Goal: Task Accomplishment & Management: Manage account settings

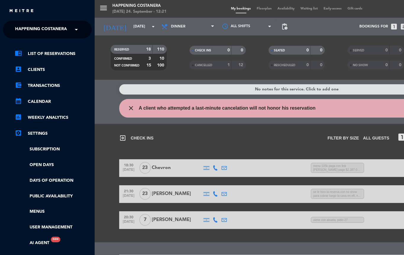
click at [80, 29] on span at bounding box center [78, 29] width 10 height 12
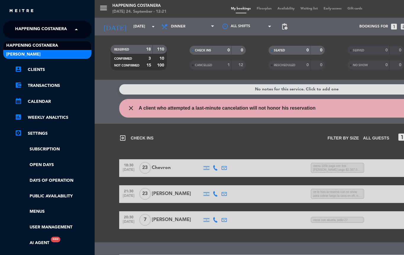
click at [69, 53] on div "[PERSON_NAME]" at bounding box center [47, 54] width 88 height 9
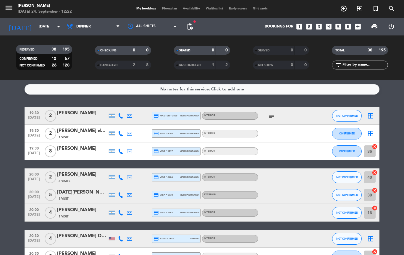
click at [344, 27] on icon "looks_6" at bounding box center [348, 27] width 8 height 8
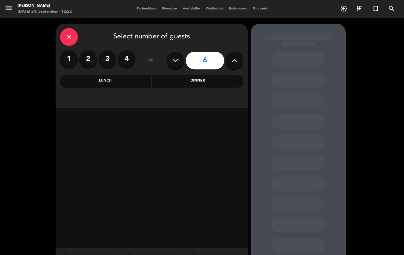
click at [174, 60] on icon at bounding box center [175, 60] width 6 height 9
type input "5"
click at [214, 79] on div "Dinner" at bounding box center [197, 81] width 91 height 12
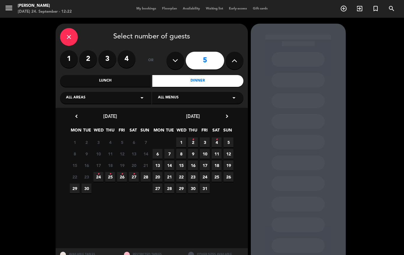
click at [137, 180] on span "27 •" at bounding box center [134, 177] width 10 height 10
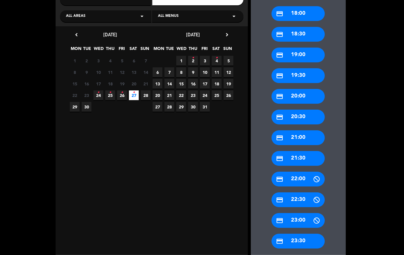
scroll to position [81, 0]
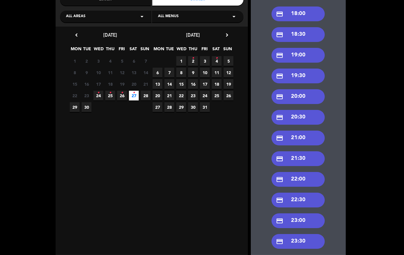
click at [310, 172] on div "credit_card 22:00" at bounding box center [297, 179] width 53 height 15
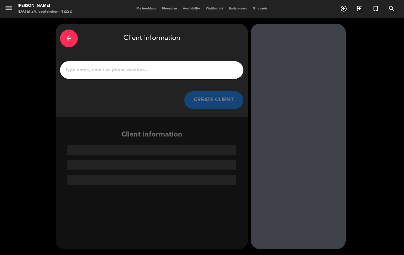
scroll to position [0, 0]
click at [140, 66] on input "1" at bounding box center [151, 70] width 174 height 8
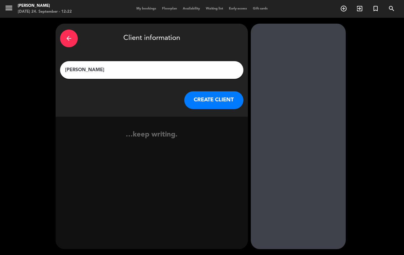
type input "[PERSON_NAME]"
click at [228, 91] on button "CREATE CLIENT" at bounding box center [213, 100] width 59 height 18
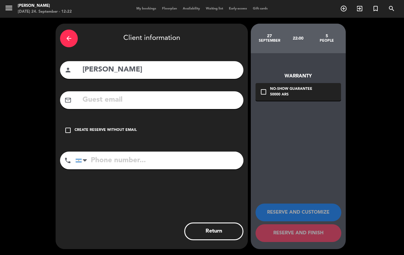
click at [73, 121] on div "check_box_outline_blank Create reserve without email" at bounding box center [151, 130] width 183 height 18
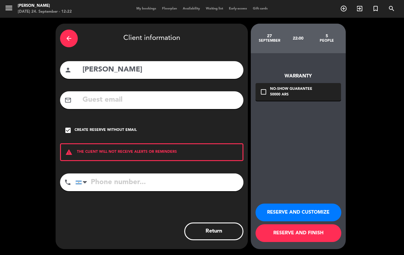
click at [316, 218] on button "RESERVE AND CUSTOMIZE" at bounding box center [298, 213] width 86 height 18
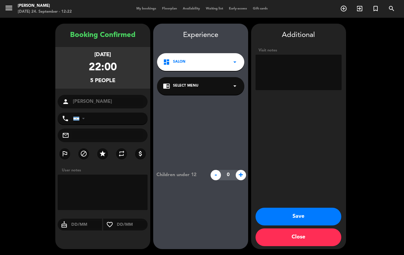
click at [103, 150] on icon "star" at bounding box center [102, 153] width 7 height 7
click at [293, 55] on textarea at bounding box center [298, 72] width 86 height 35
type textarea "Invitación ob"
click at [322, 221] on button "Save" at bounding box center [298, 217] width 86 height 18
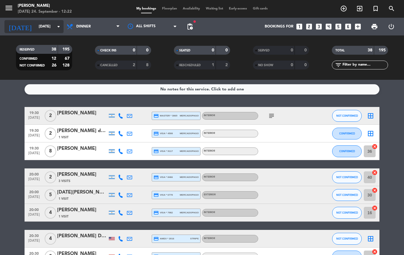
click at [54, 28] on input "[DATE]" at bounding box center [61, 27] width 50 height 10
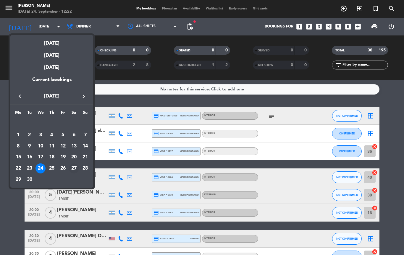
click at [77, 171] on div "27" at bounding box center [74, 168] width 10 height 10
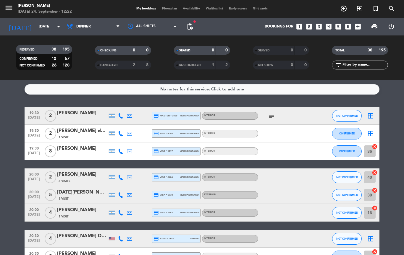
type input "[DATE]"
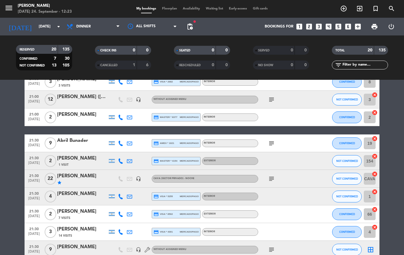
scroll to position [52, 0]
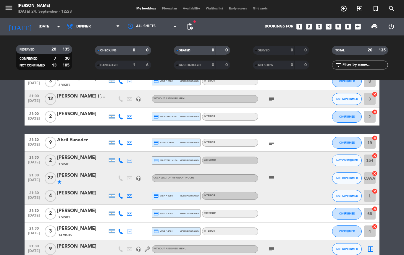
click at [271, 181] on icon "subject" at bounding box center [271, 178] width 7 height 7
click at [274, 139] on icon "subject" at bounding box center [271, 142] width 7 height 7
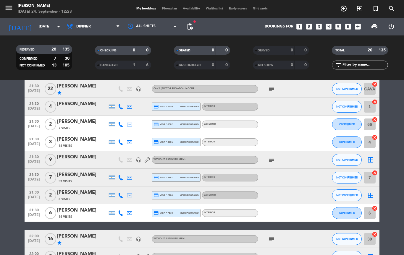
scroll to position [141, 0]
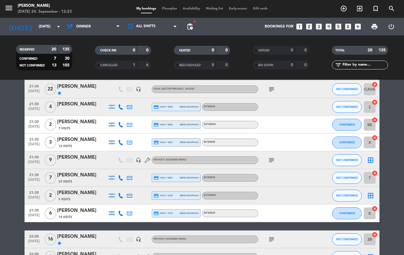
click at [272, 157] on icon "subject" at bounding box center [271, 160] width 7 height 7
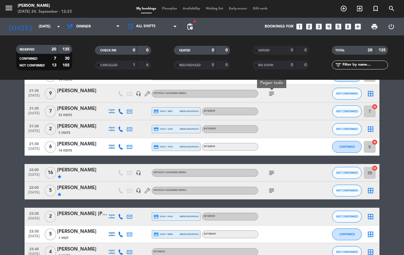
scroll to position [208, 0]
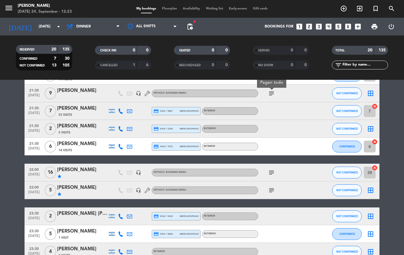
click at [275, 172] on icon "subject" at bounding box center [271, 172] width 7 height 7
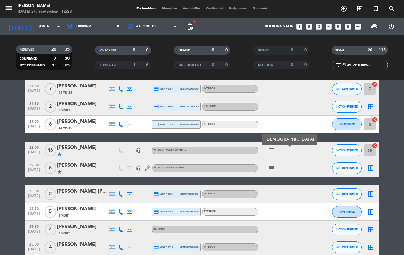
scroll to position [0, 0]
